Goal: Task Accomplishment & Management: Complete application form

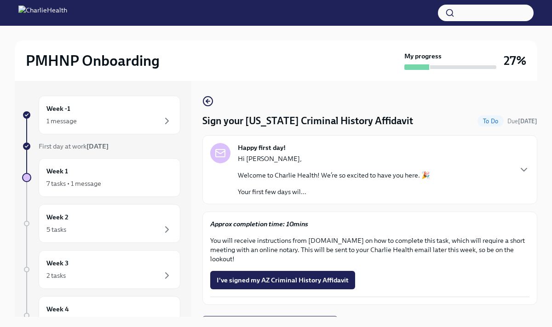
scroll to position [8, 0]
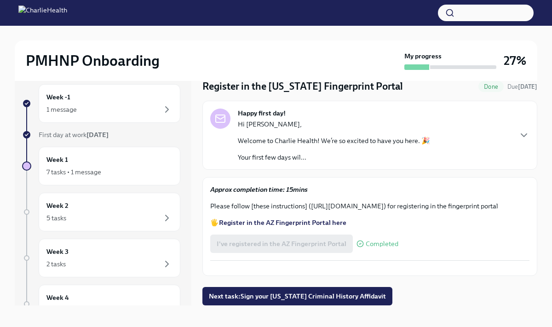
scroll to position [13, 0]
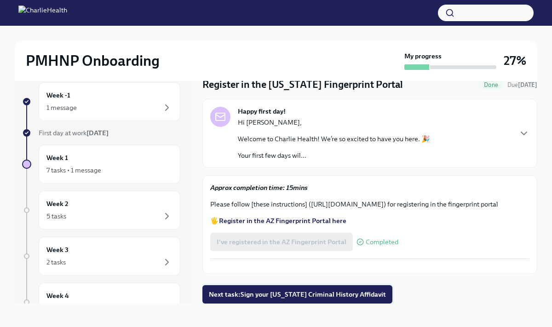
click at [343, 301] on button "Next task : Sign your [US_STATE] Criminal History Affidavit" at bounding box center [297, 294] width 190 height 18
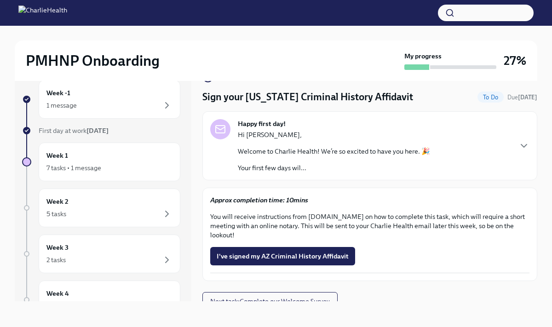
scroll to position [7, 0]
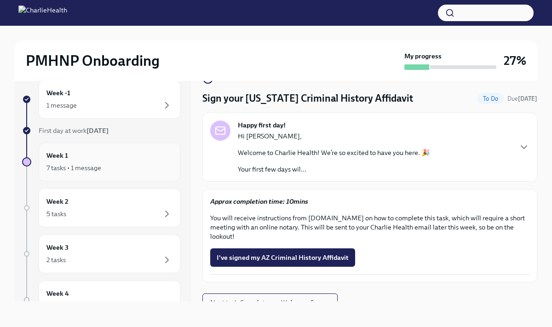
click at [123, 161] on div "Week 1 7 tasks • 1 message" at bounding box center [109, 161] width 126 height 23
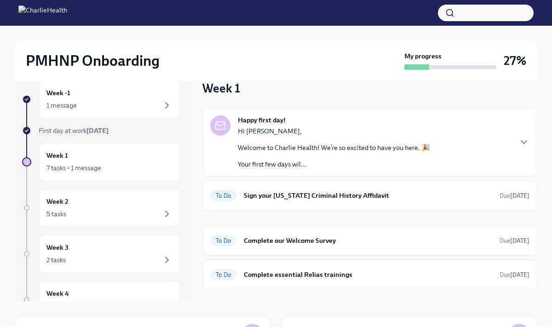
click at [345, 156] on div "Hi [PERSON_NAME], Welcome to Charlie Health! We’re so excited to have you here.…" at bounding box center [334, 147] width 192 height 42
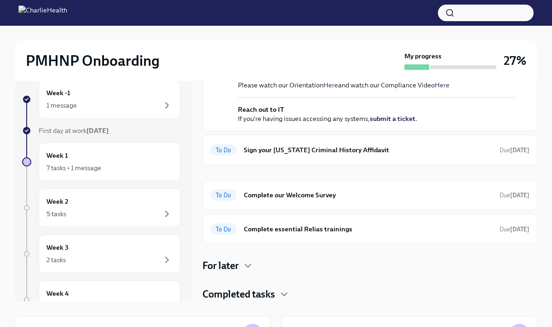
scroll to position [417, 0]
click at [358, 199] on h6 "Complete our Welcome Survey" at bounding box center [368, 195] width 248 height 10
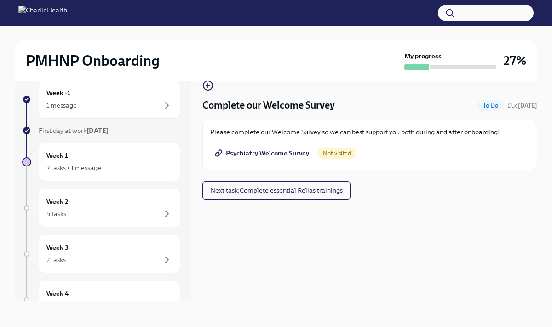
click at [274, 151] on span "Psychiatry Welcome Survey" at bounding box center [263, 153] width 92 height 9
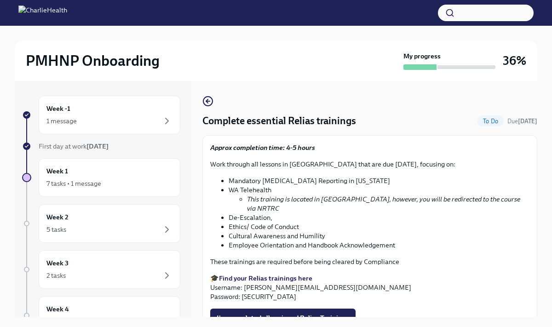
scroll to position [17, 0]
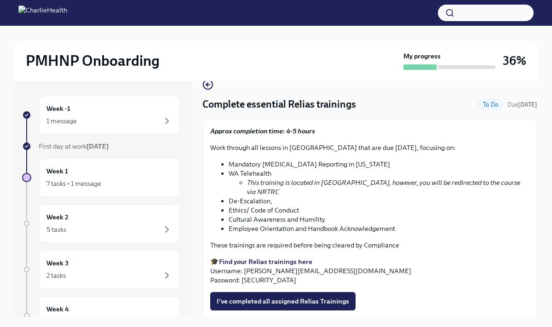
click at [299, 257] on strong "Find your Relias trainings here" at bounding box center [265, 261] width 93 height 8
